Goal: Information Seeking & Learning: Learn about a topic

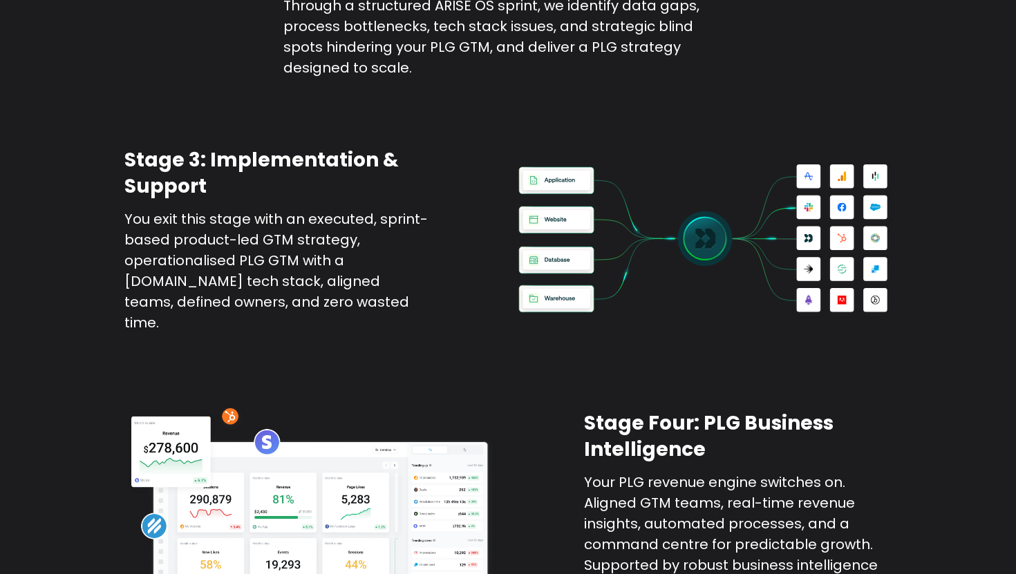
scroll to position [2167, 0]
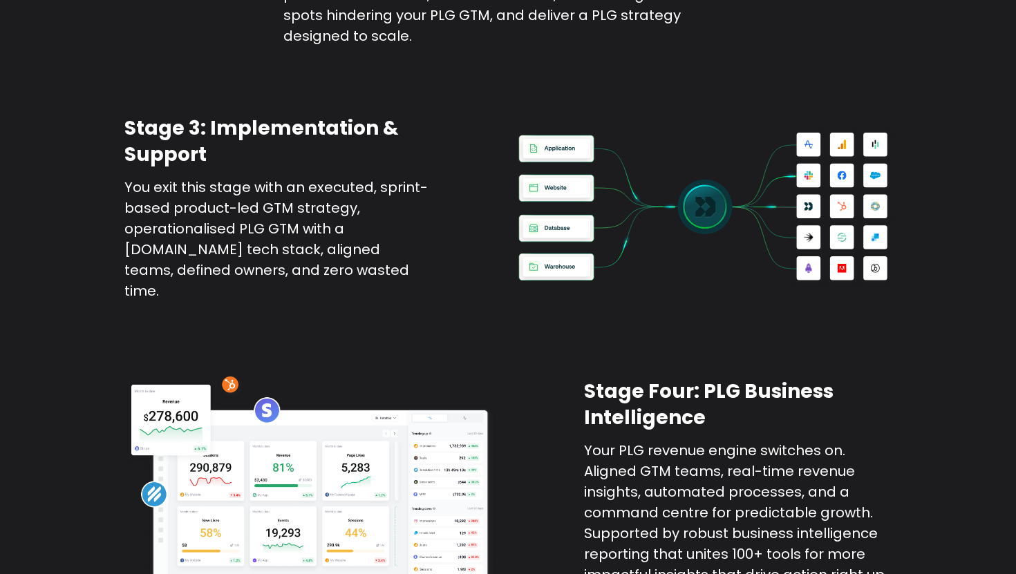
drag, startPoint x: 267, startPoint y: 195, endPoint x: 296, endPoint y: 262, distance: 72.8
click at [296, 262] on div "Stage 3: Implementation & Support You exit this stage with an executed, sprint-…" at bounding box center [508, 208] width 1016 height 255
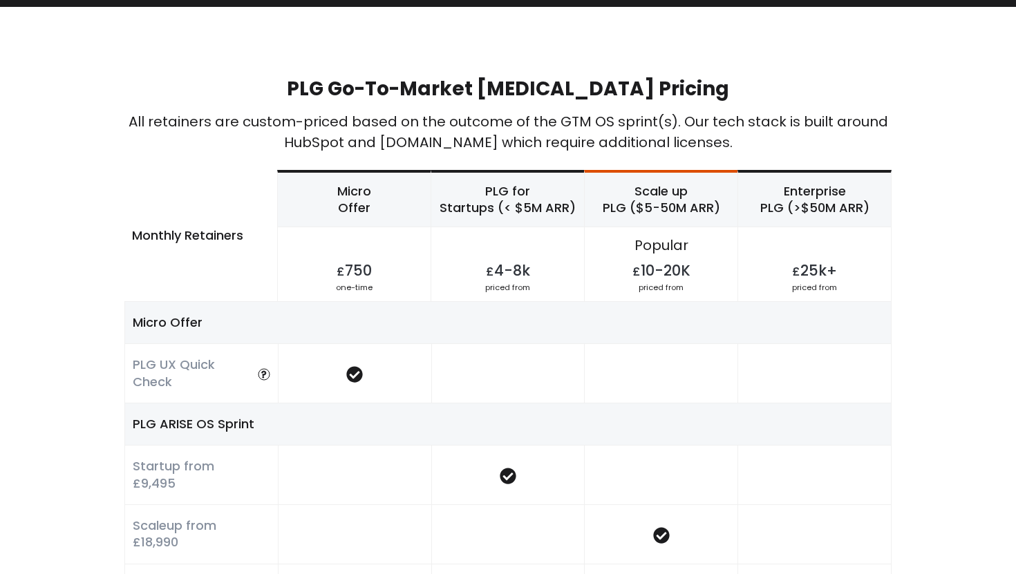
scroll to position [2820, 0]
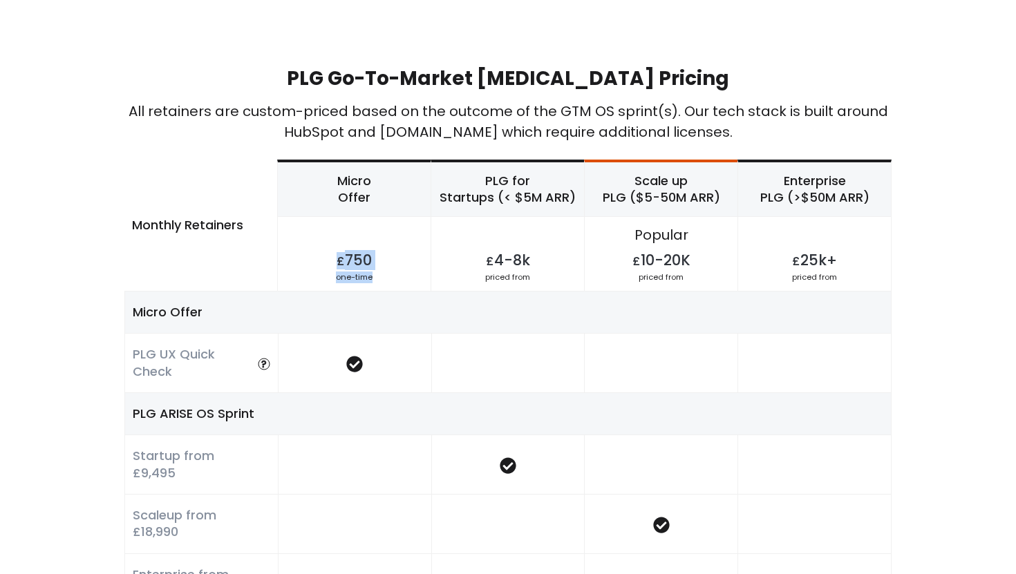
drag, startPoint x: 376, startPoint y: 240, endPoint x: 317, endPoint y: 216, distance: 63.5
click at [317, 216] on div "Micro Offer £ 750 one-time" at bounding box center [354, 226] width 153 height 129
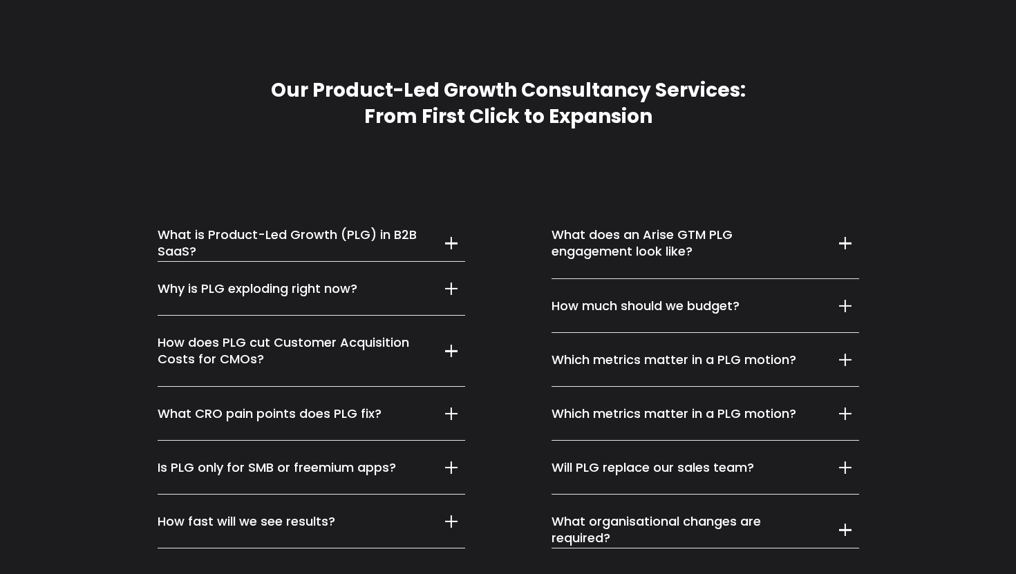
scroll to position [7345, 0]
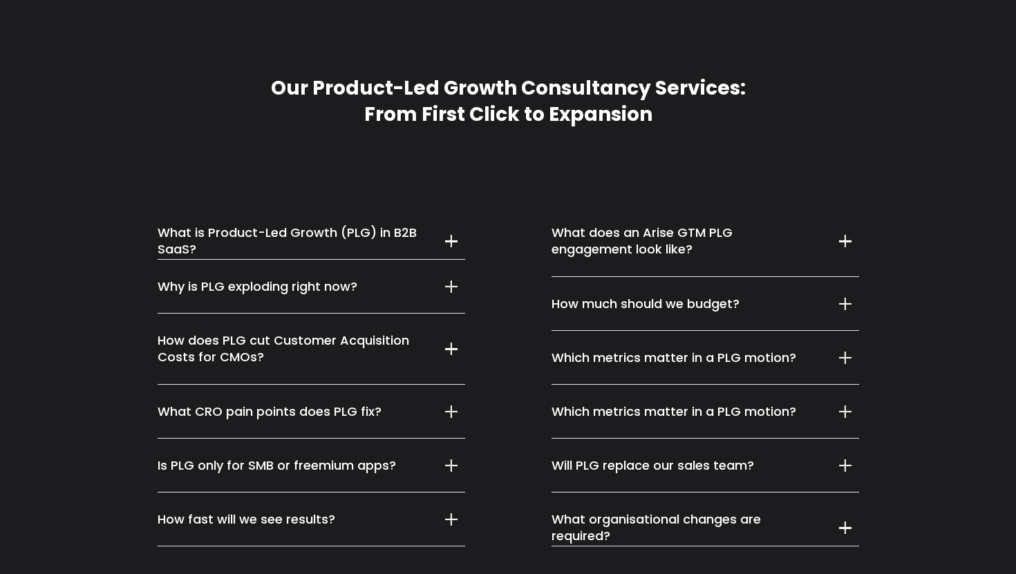
click at [332, 225] on h5 "What is Product-Led Growth (PLG) in B2B SaaS?" at bounding box center [290, 242] width 265 height 34
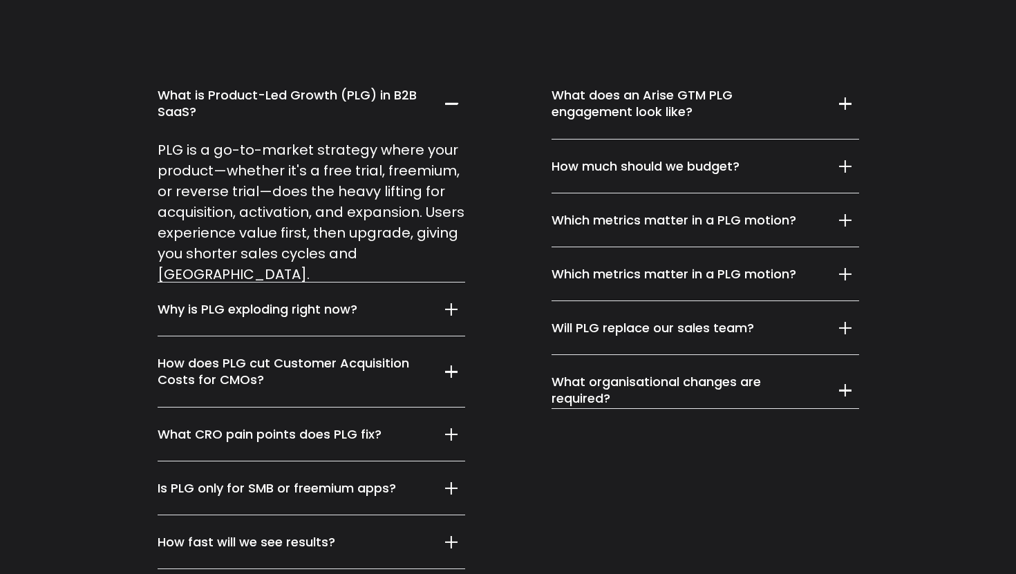
scroll to position [7491, 0]
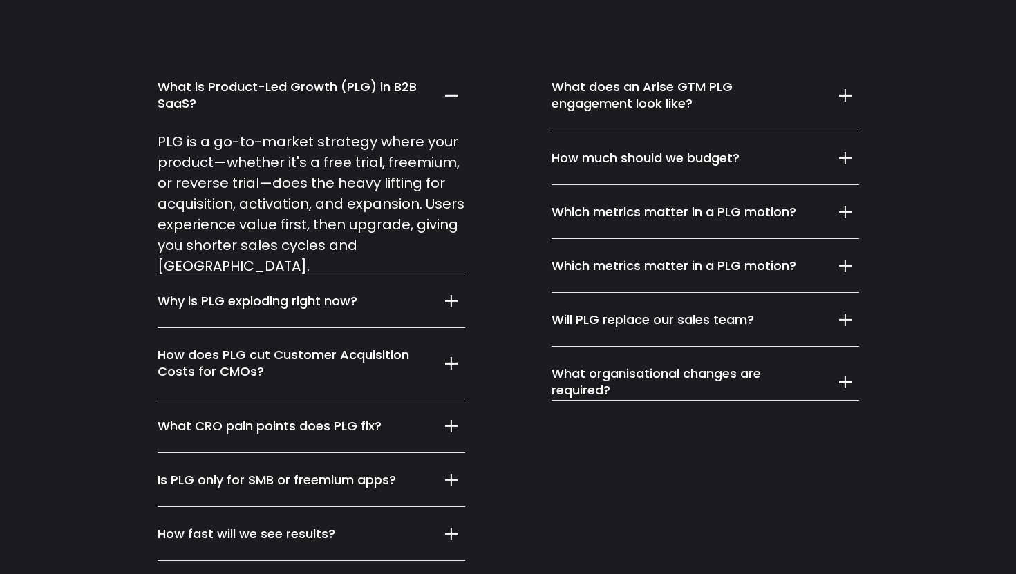
click at [327, 293] on h5 "Why is PLG exploding right now?" at bounding box center [290, 301] width 265 height 17
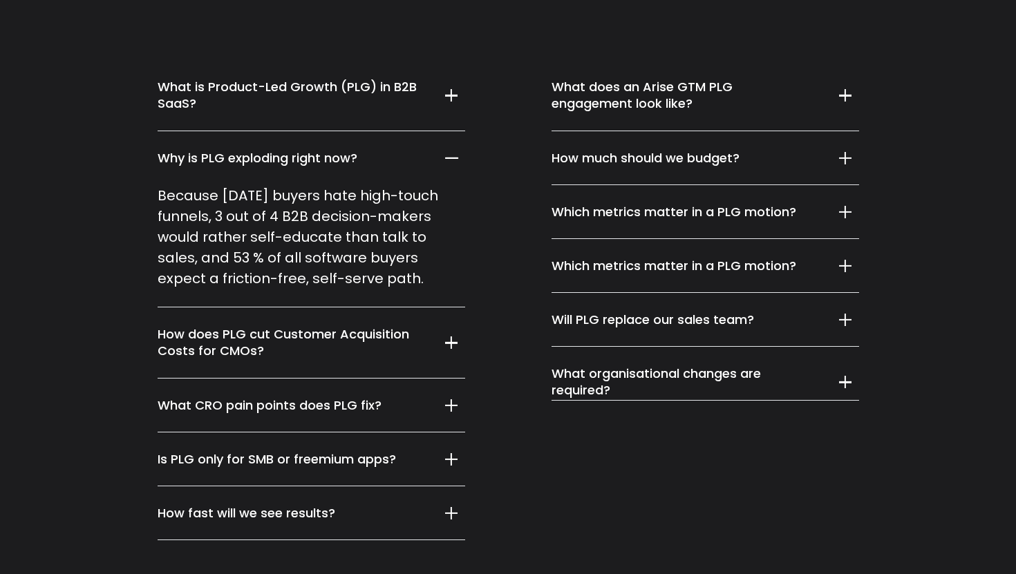
click at [320, 326] on h5 "How does PLG cut Customer Acquisition Costs for CMOs?" at bounding box center [290, 343] width 265 height 34
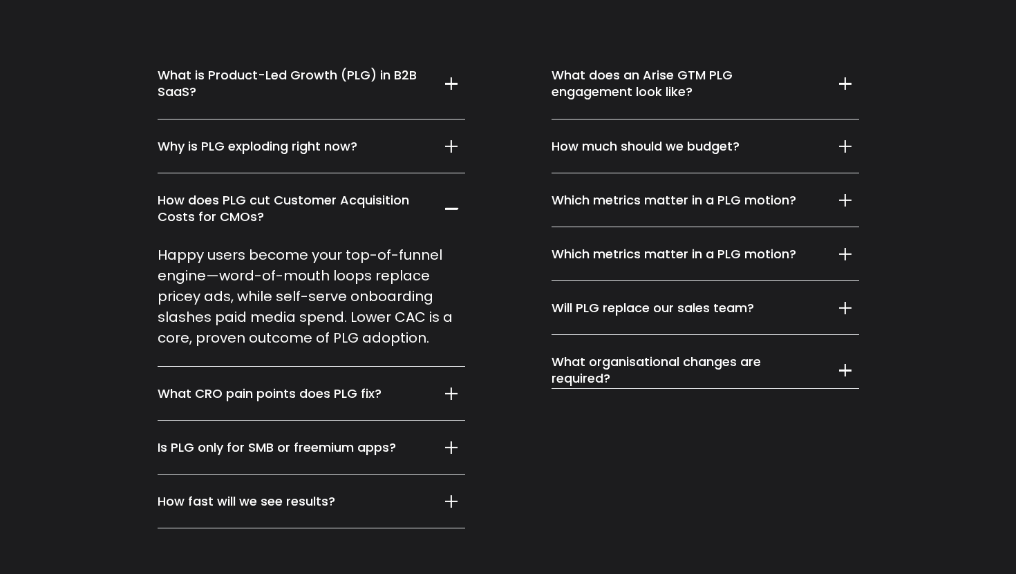
scroll to position [7504, 0]
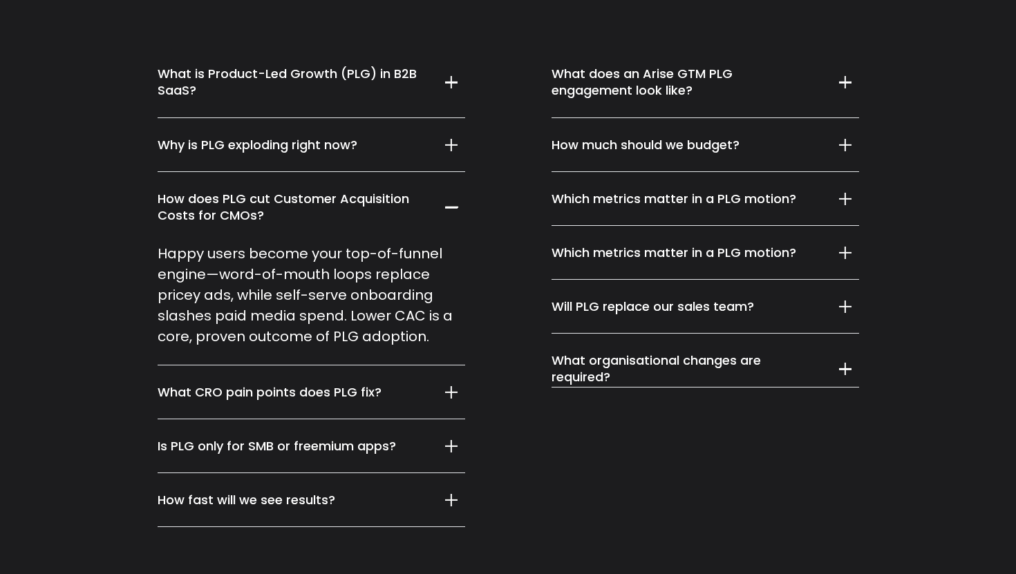
click at [314, 384] on h5 "What CRO pain points does PLG fix?" at bounding box center [290, 392] width 265 height 17
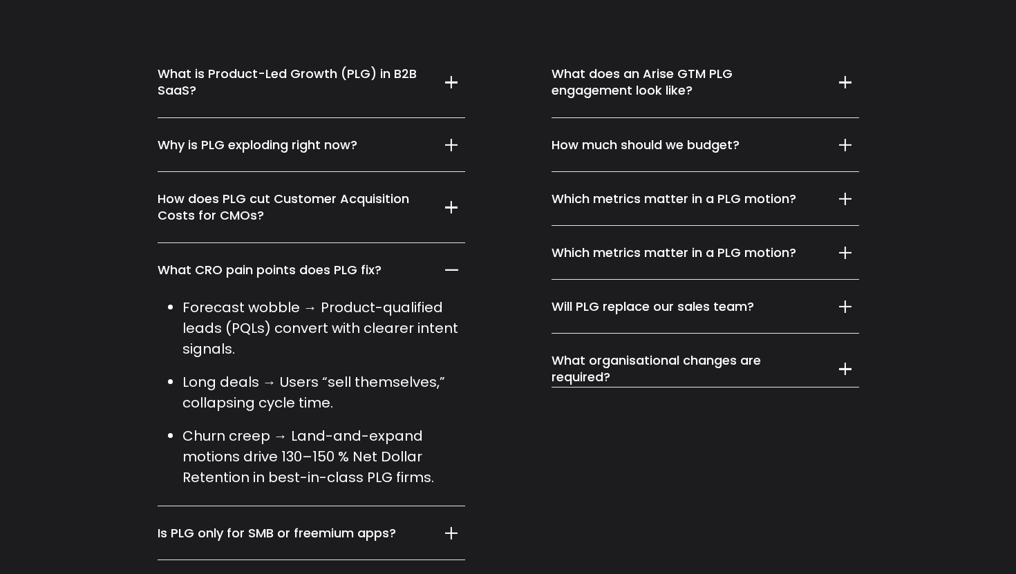
click at [282, 525] on h5 "Is PLG only for SMB or freemium apps?" at bounding box center [290, 533] width 265 height 17
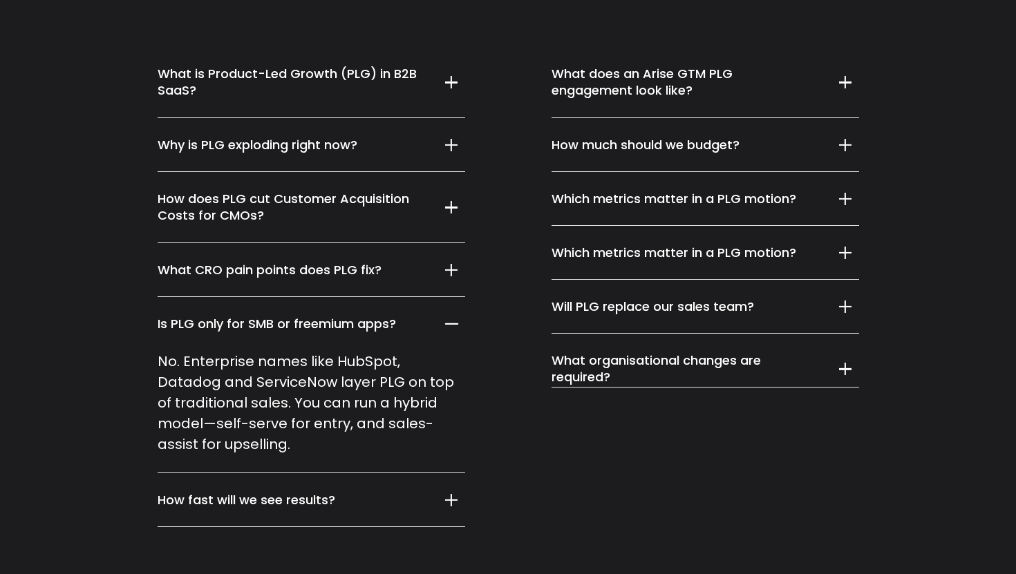
click at [273, 473] on summary "How fast will we see results?" at bounding box center [312, 500] width 308 height 54
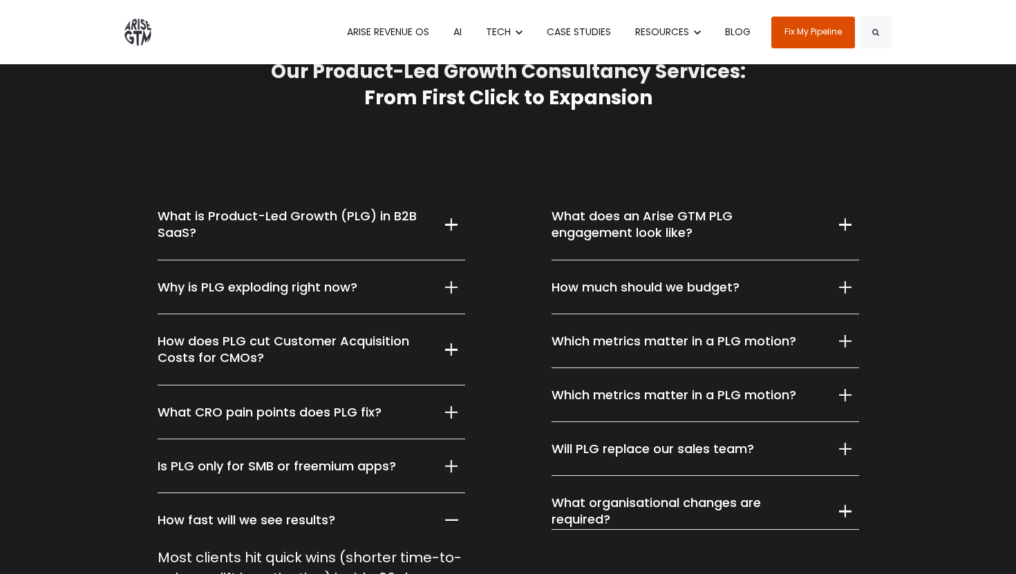
scroll to position [7316, 0]
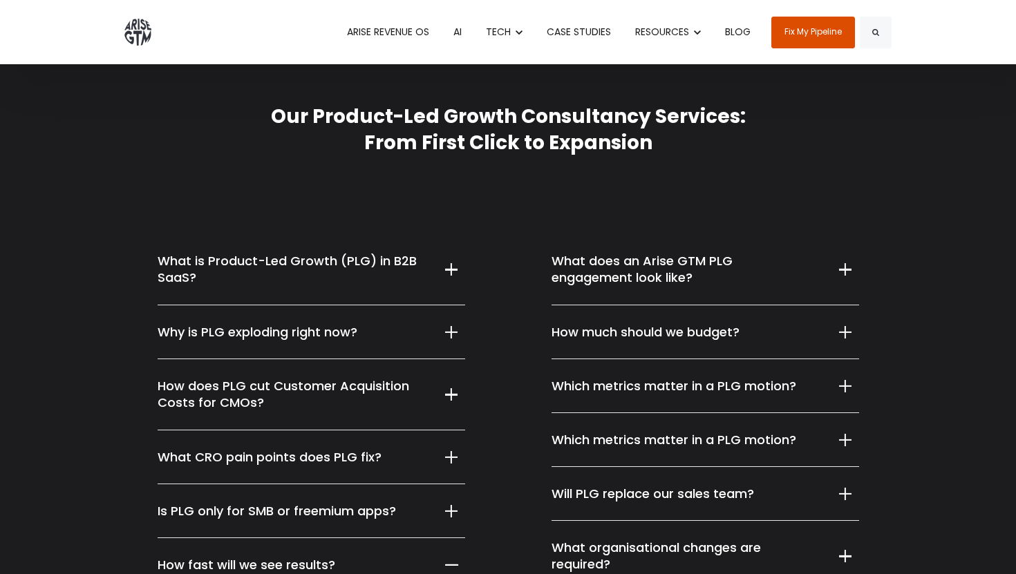
click at [662, 253] on h5 "What does an Arise GTM PLG engagement look like?" at bounding box center [683, 270] width 265 height 34
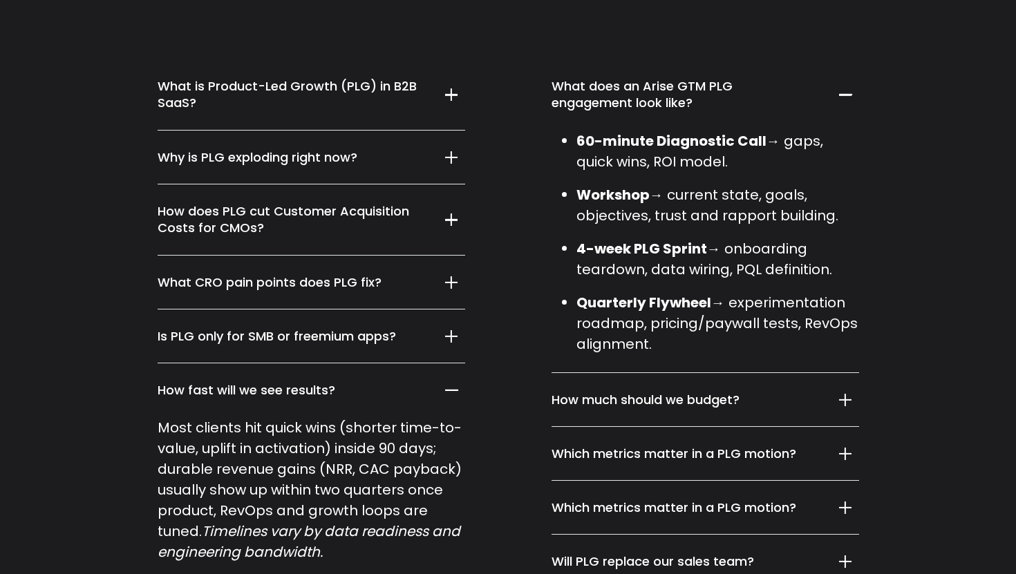
scroll to position [7626, 0]
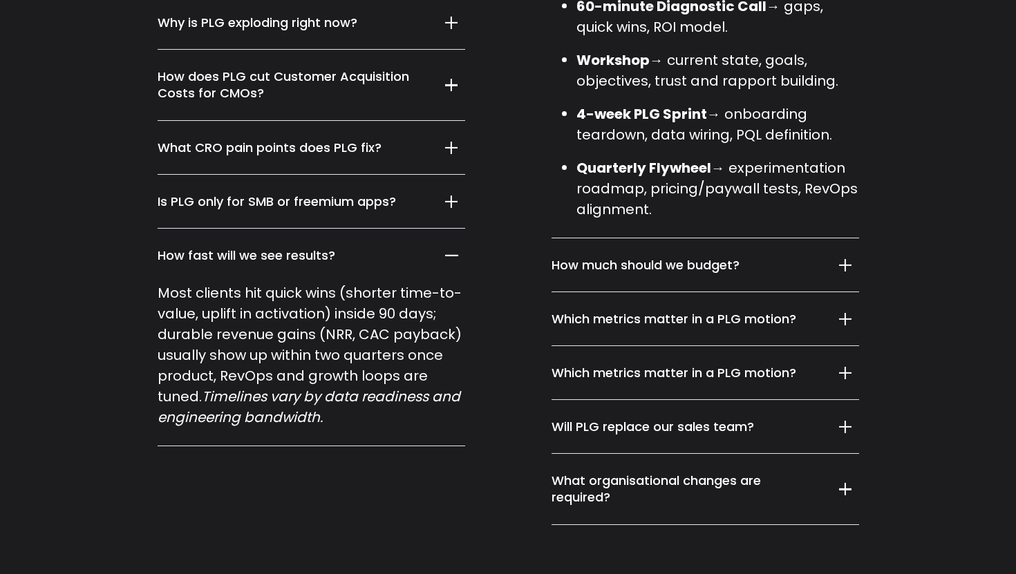
click at [702, 257] on h5 "How much should we budget?" at bounding box center [683, 265] width 265 height 17
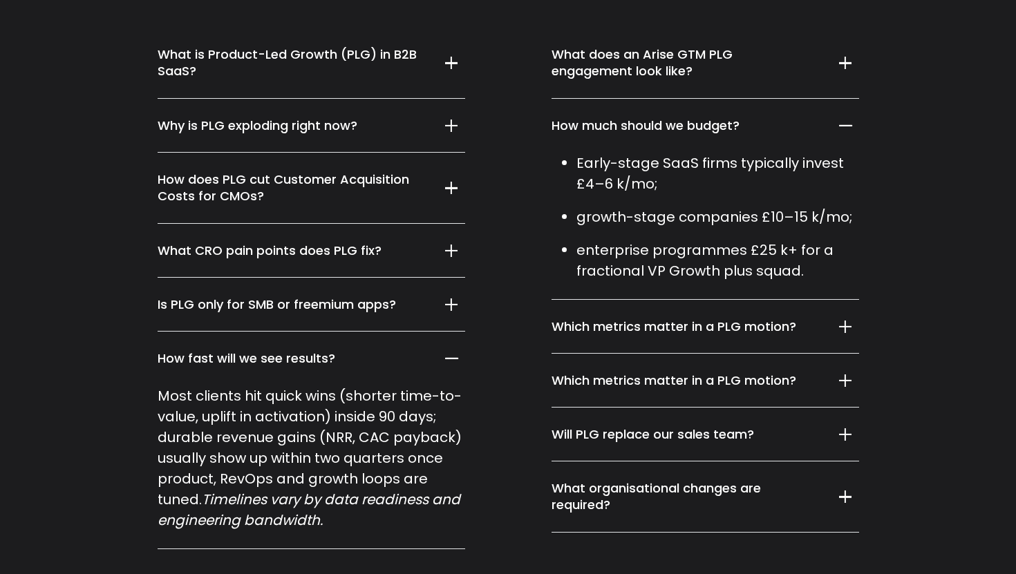
scroll to position [7543, 0]
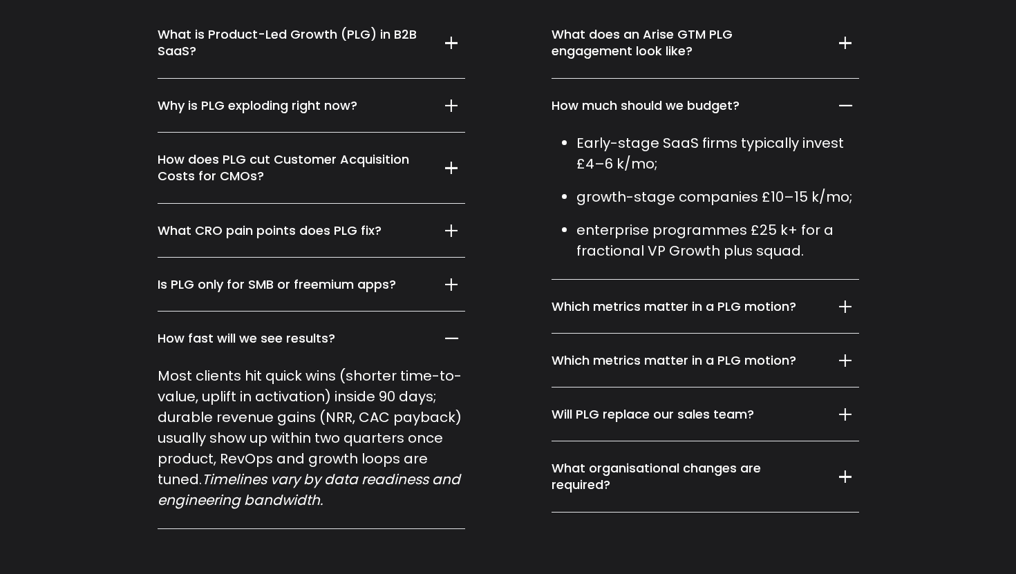
click at [695, 299] on h5 "Which metrics matter in a PLG motion?" at bounding box center [683, 307] width 265 height 17
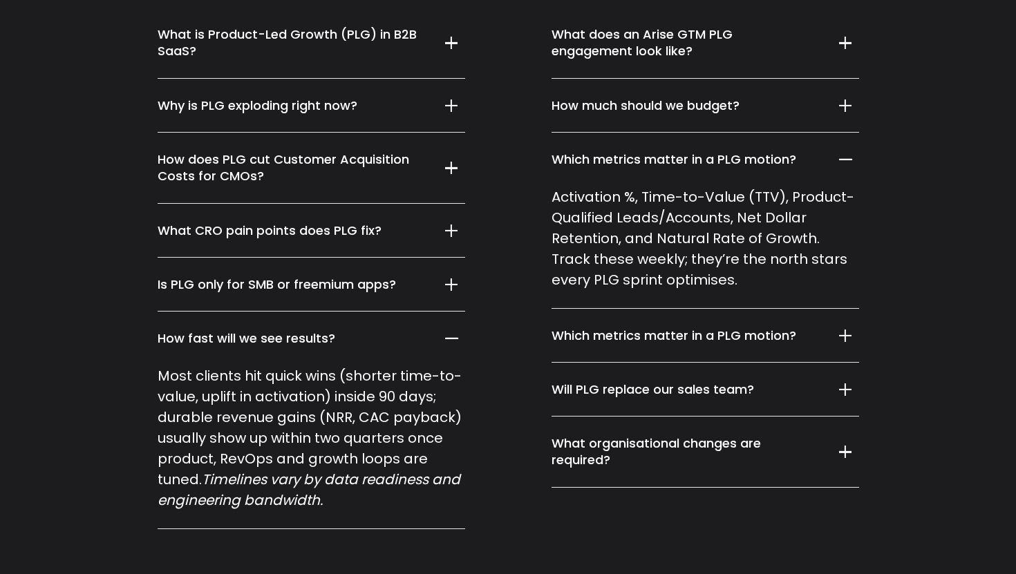
click at [680, 309] on summary "Which metrics matter in a PLG motion?" at bounding box center [705, 336] width 308 height 54
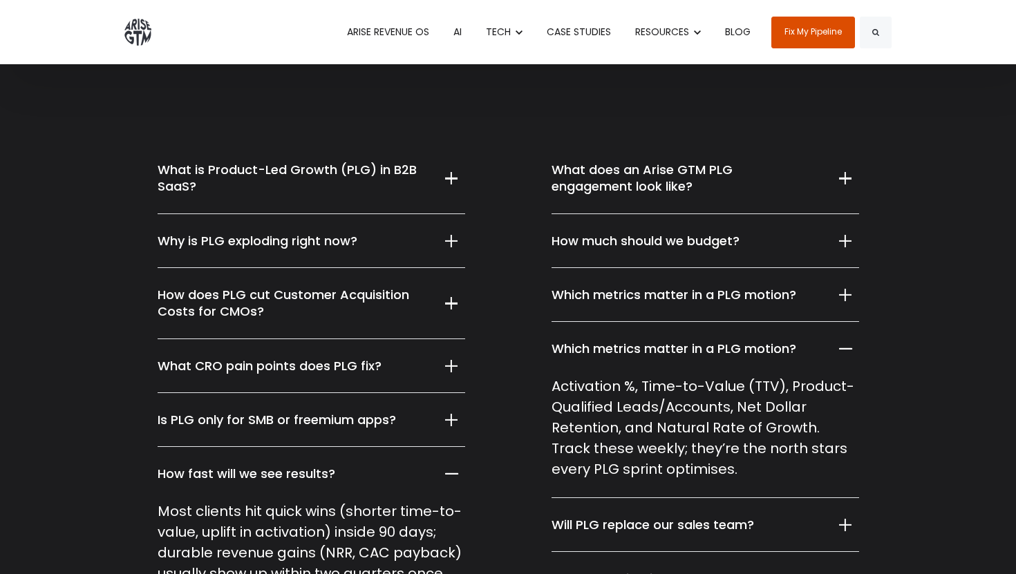
scroll to position [7376, 0]
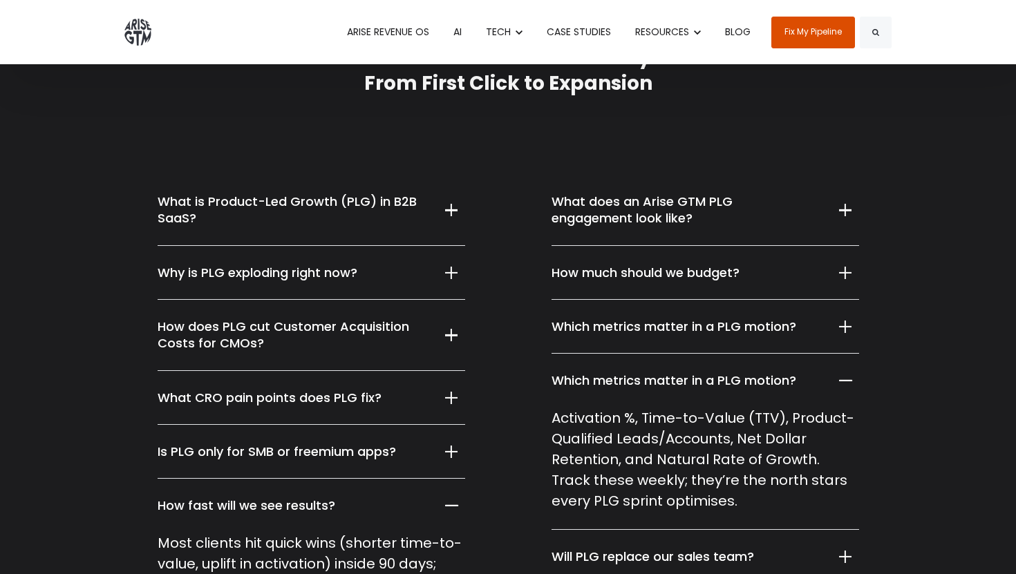
click at [696, 194] on h5 "What does an Arise GTM PLG engagement look like?" at bounding box center [683, 211] width 265 height 34
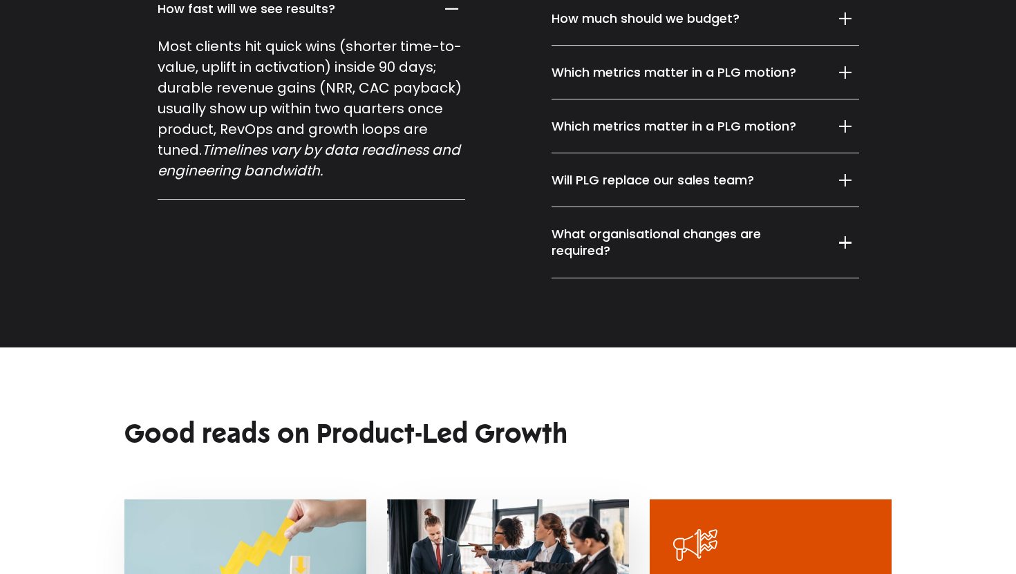
scroll to position [7876, 0]
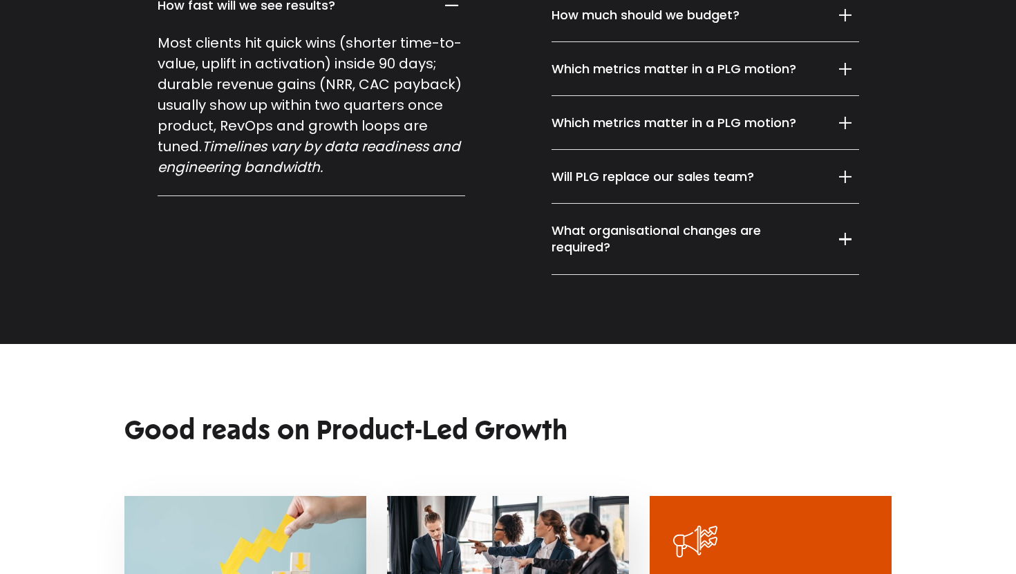
click at [687, 223] on h5 "What organisational changes are required?" at bounding box center [683, 240] width 265 height 34
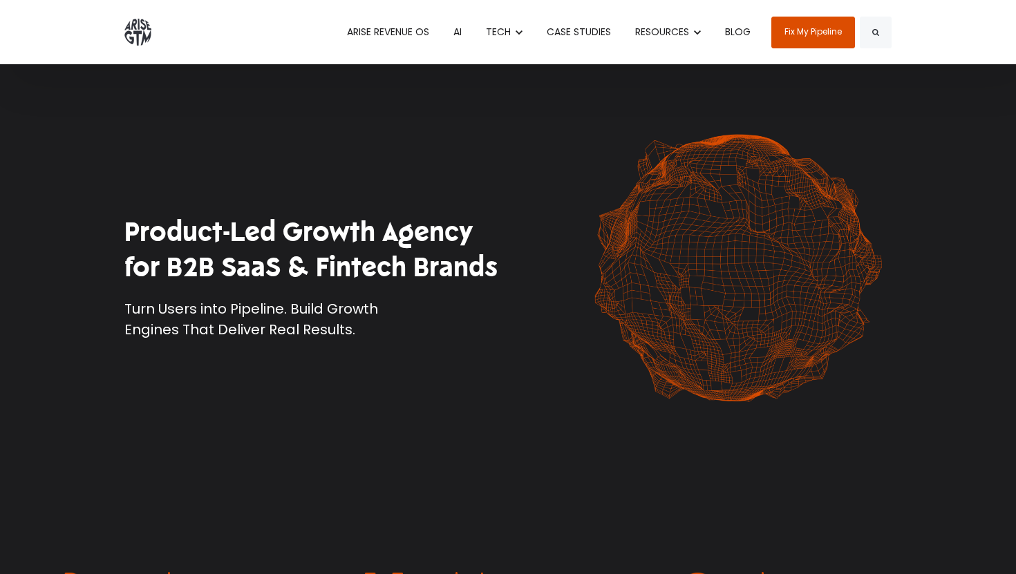
scroll to position [0, 0]
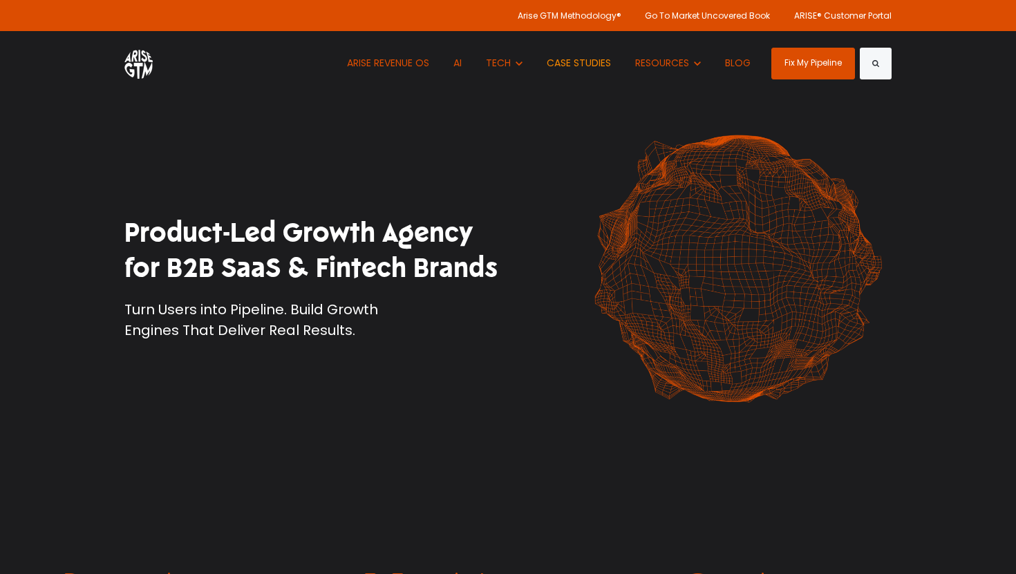
click at [590, 64] on link "CASE STUDIES" at bounding box center [578, 63] width 85 height 64
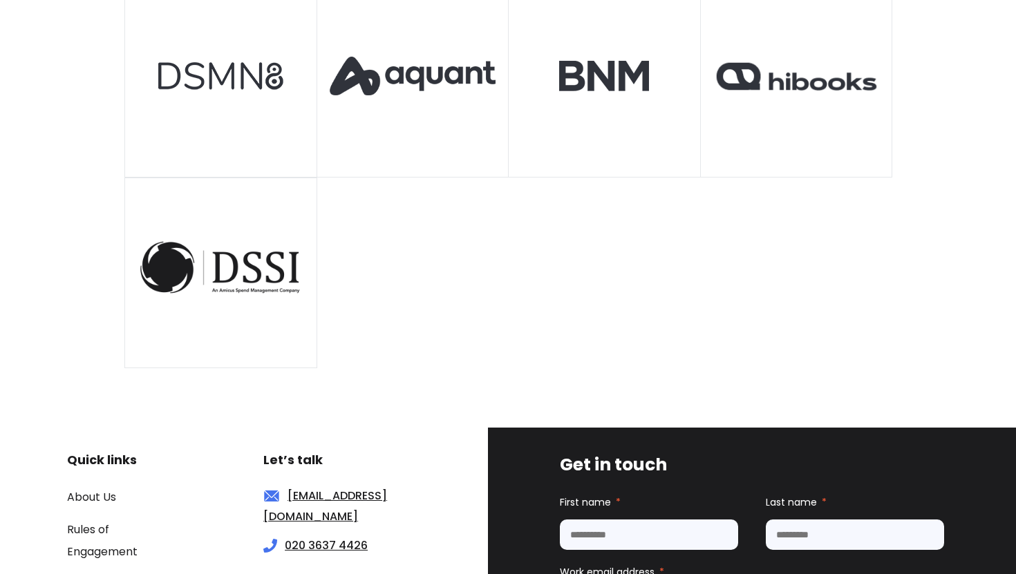
scroll to position [1205, 0]
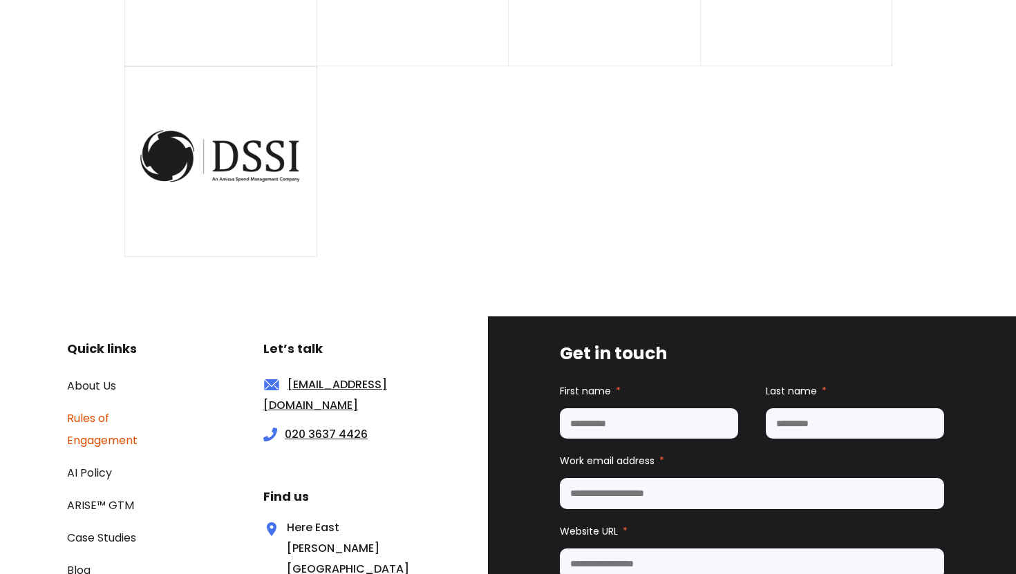
click at [95, 435] on link "Rules of Engagement" at bounding box center [102, 429] width 70 height 38
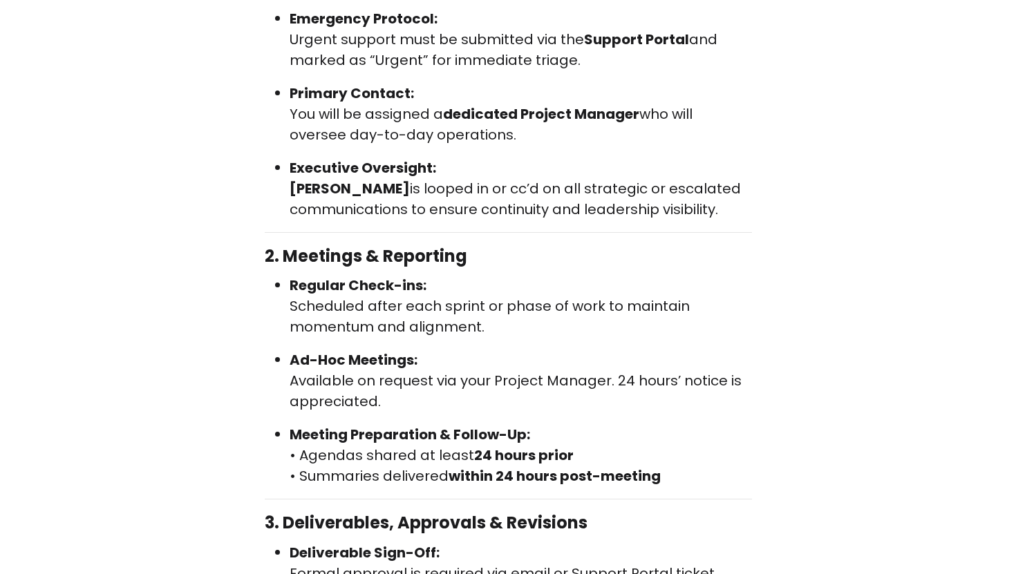
scroll to position [645, 0]
